Goal: Obtain resource: Obtain resource

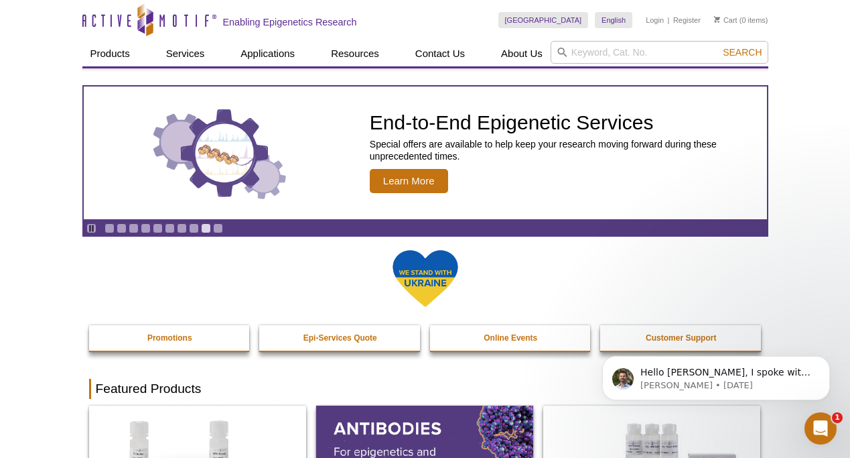
scroll to position [289, 0]
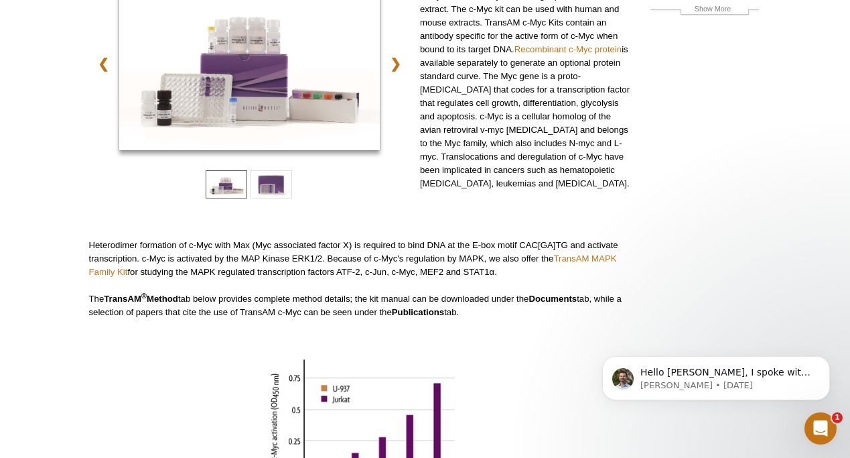
scroll to position [184, 0]
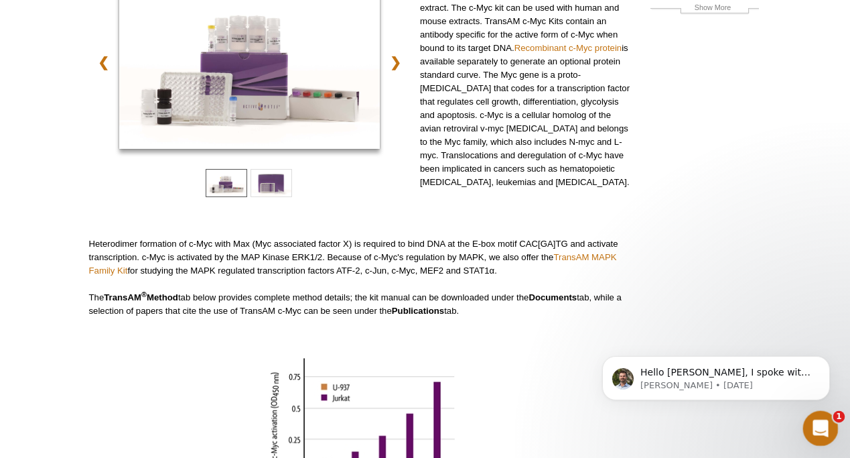
click at [813, 421] on icon "Open Intercom Messenger" at bounding box center [819, 426] width 22 height 22
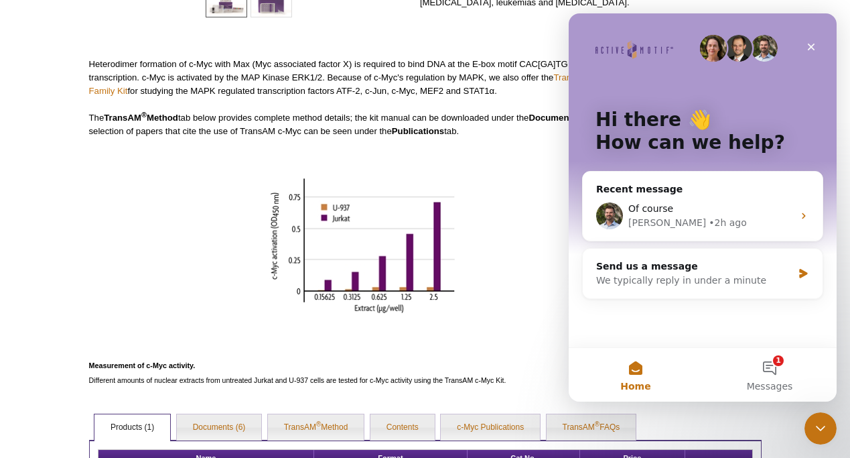
scroll to position [329, 0]
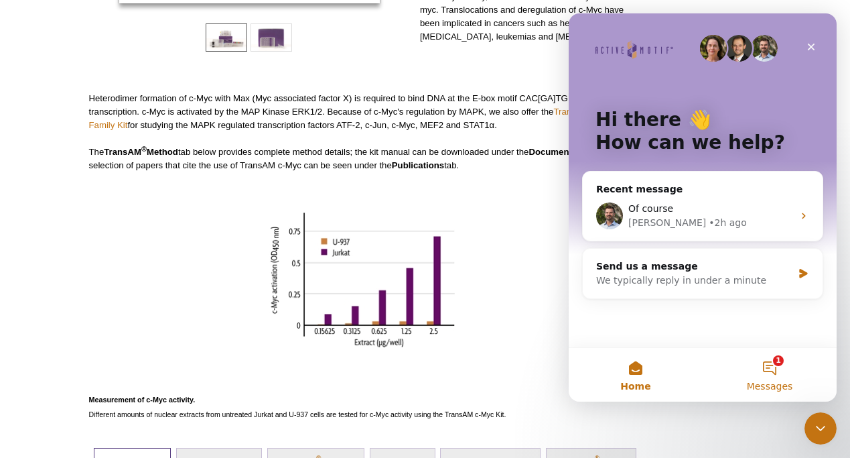
click at [770, 381] on span "Messages" at bounding box center [770, 385] width 46 height 9
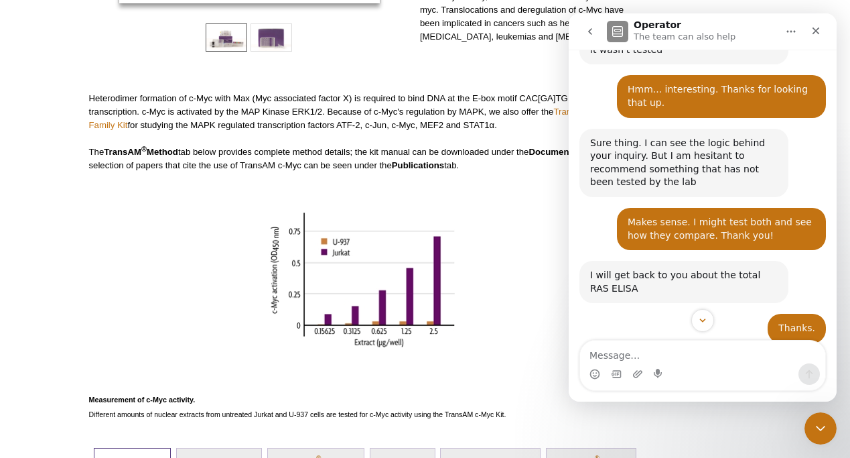
scroll to position [1429, 0]
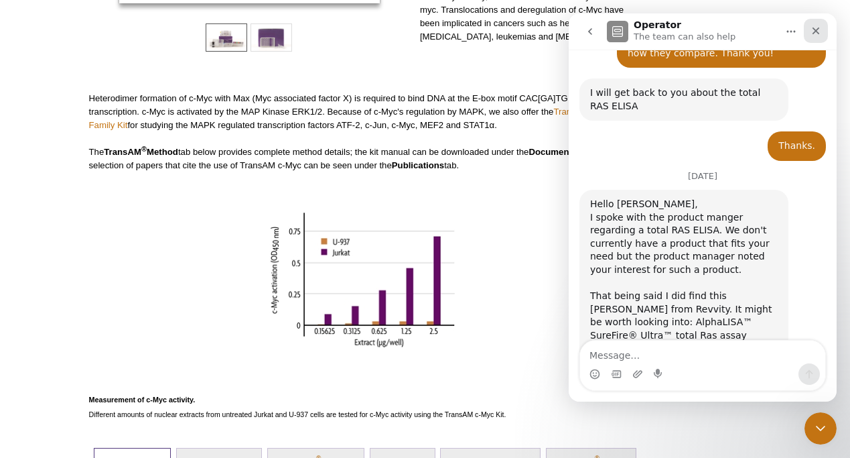
click at [815, 31] on icon "Close" at bounding box center [816, 30] width 7 height 7
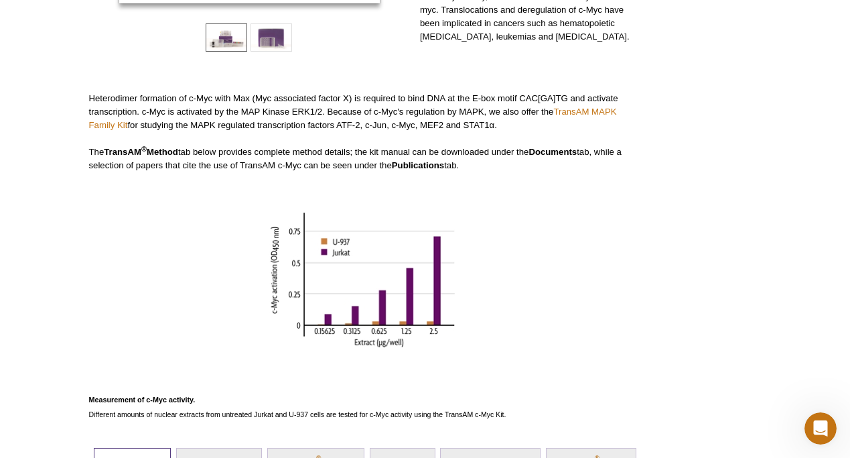
click at [458, 211] on div "❮ ❯ TransAM c-Myc Kits provide everything needed to study activated c-Myc, incl…" at bounding box center [361, 124] width 545 height 591
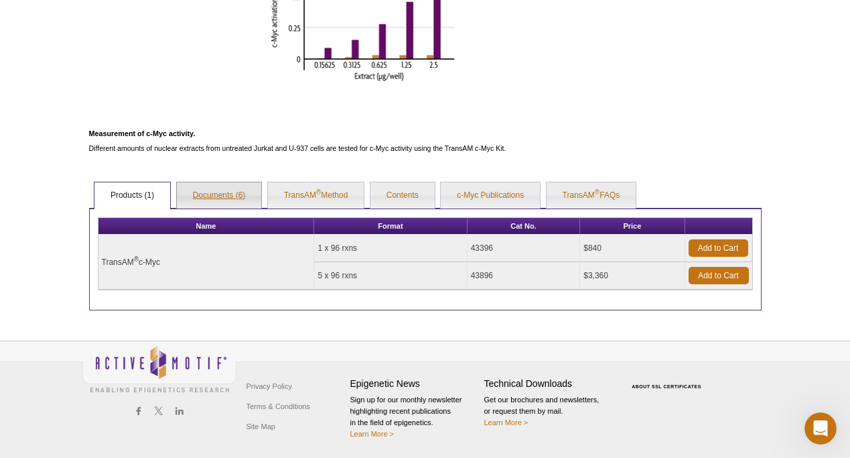
click at [212, 198] on link "Documents (6)" at bounding box center [219, 195] width 85 height 27
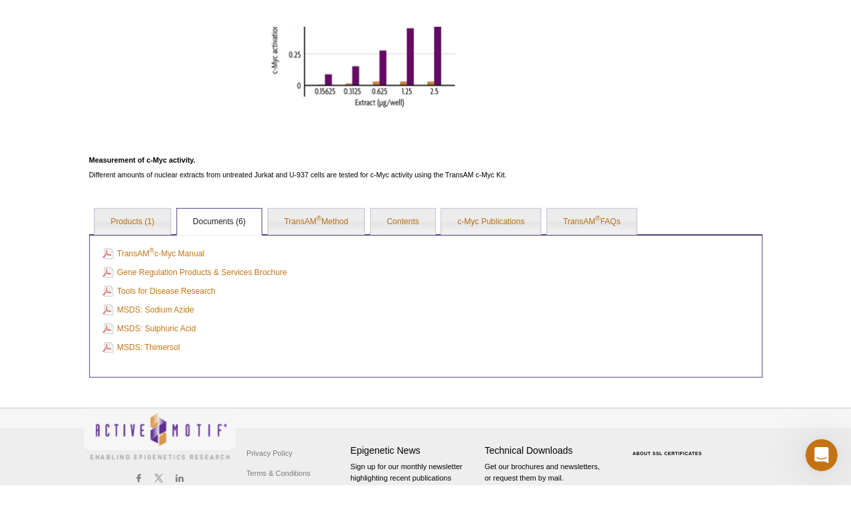
scroll to position [581, 0]
